Goal: Check status: Check status

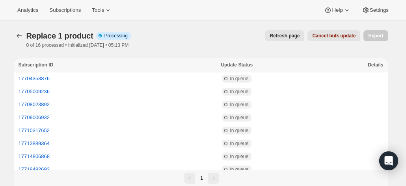
click at [309, 52] on div "Replace 1 product. This page is ready Replace 1 product Info Partially complete…" at bounding box center [201, 39] width 374 height 37
click at [287, 33] on button "Refresh page" at bounding box center [284, 35] width 39 height 11
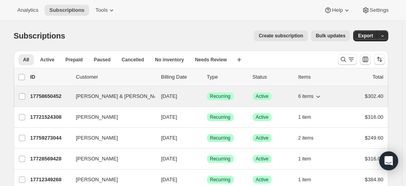
click at [46, 96] on p "17758650452" at bounding box center [49, 97] width 39 height 8
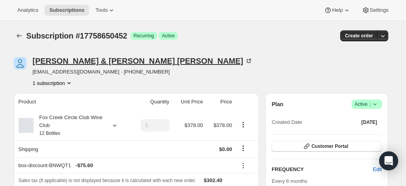
click at [245, 62] on icon at bounding box center [249, 61] width 8 height 8
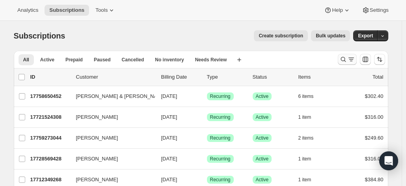
click at [345, 58] on icon "Search and filter results" at bounding box center [343, 60] width 8 height 8
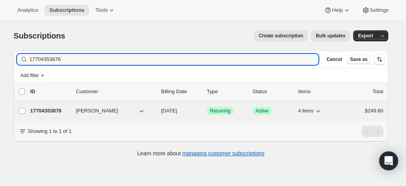
type input "17704353876"
click at [63, 109] on p "17704353876" at bounding box center [49, 111] width 39 height 8
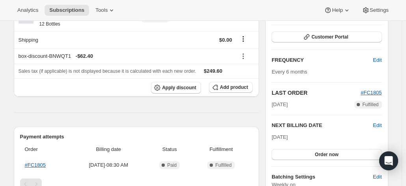
scroll to position [39, 0]
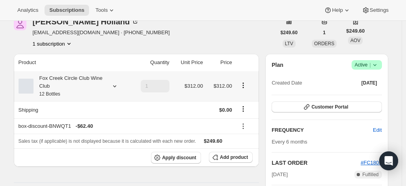
click at [97, 89] on div "Fox Creek Circle Club Wine Club 12 Bottles" at bounding box center [68, 86] width 71 height 24
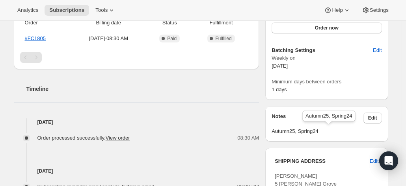
scroll to position [315, 0]
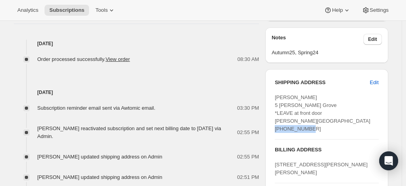
drag, startPoint x: 305, startPoint y: 137, endPoint x: 275, endPoint y: 137, distance: 29.9
click at [275, 137] on div "SHIPPING ADDRESS Edit Annette Holland 5 Ripley Grove *LEAVE at front door CAULF…" at bounding box center [326, 149] width 122 height 161
copy span "+61413605803"
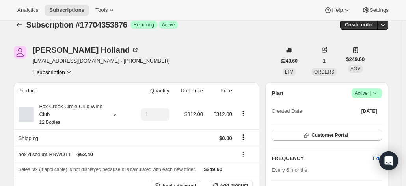
scroll to position [0, 0]
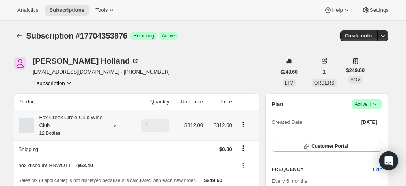
click at [89, 122] on div "Fox Creek Circle Club Wine Club 12 Bottles" at bounding box center [68, 126] width 71 height 24
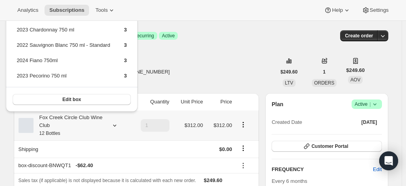
click at [86, 128] on div "Fox Creek Circle Club Wine Club 12 Bottles" at bounding box center [68, 126] width 71 height 24
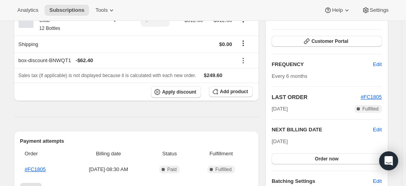
scroll to position [79, 0]
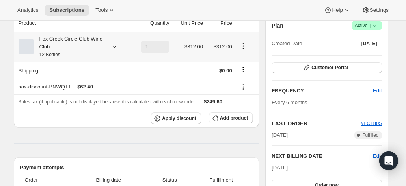
click at [98, 43] on div "Fox Creek Circle Club Wine Club 12 Bottles" at bounding box center [68, 47] width 71 height 24
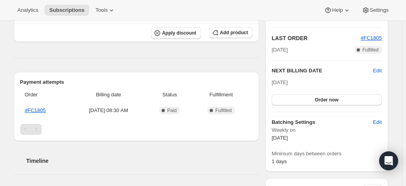
scroll to position [118, 0]
